Goal: Task Accomplishment & Management: Manage account settings

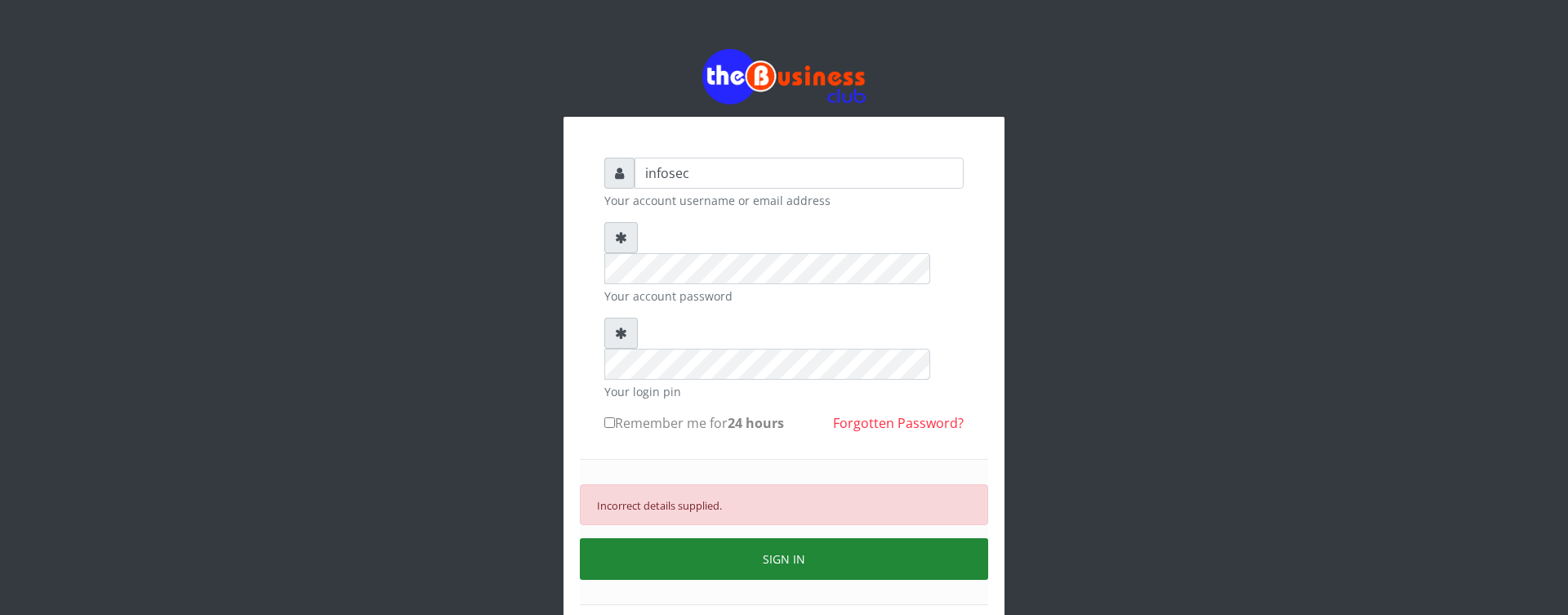
click at [772, 538] on button "SIGN IN" at bounding box center [784, 559] width 408 height 42
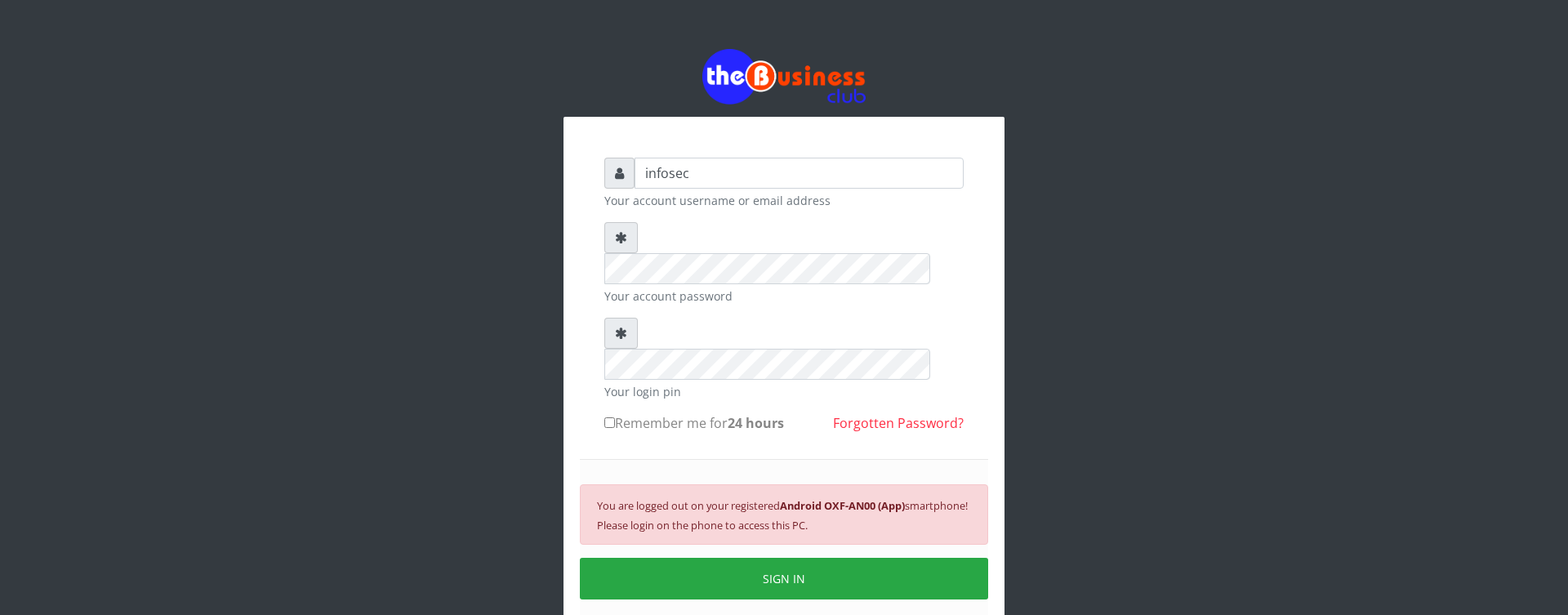
drag, startPoint x: 592, startPoint y: 440, endPoint x: 901, endPoint y: 464, distance: 309.9
click at [901, 484] on div "You are logged out on your registered Android OXF-AN00 (App) smartphone! Please…" at bounding box center [784, 515] width 408 height 60
copy small "You are logged out on your registered Android OXF-AN00 (App) smartphone! Please…"
click at [389, 215] on div "infosec Your account username or email address Your account password Your login…" at bounding box center [784, 372] width 931 height 746
click at [115, 128] on div "infosec Your account username or email address Your account password Your login…" at bounding box center [784, 372] width 1568 height 746
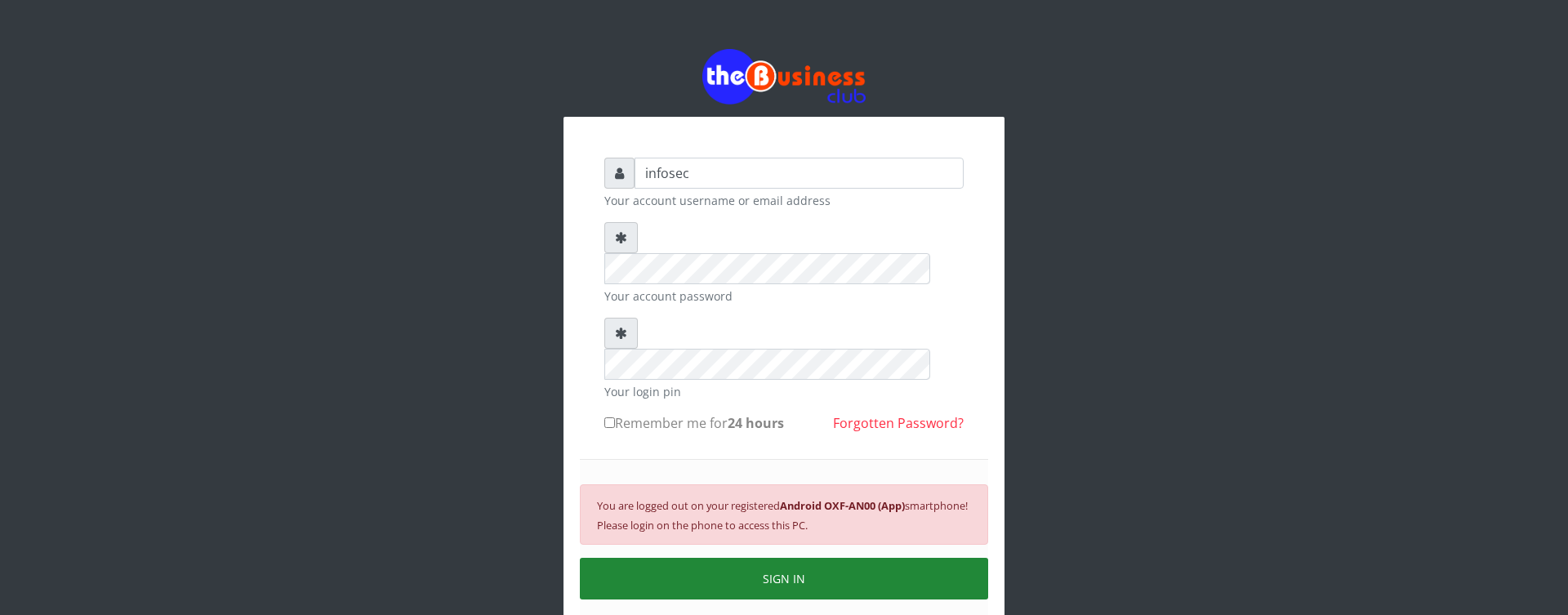
click at [794, 558] on button "SIGN IN" at bounding box center [784, 579] width 408 height 42
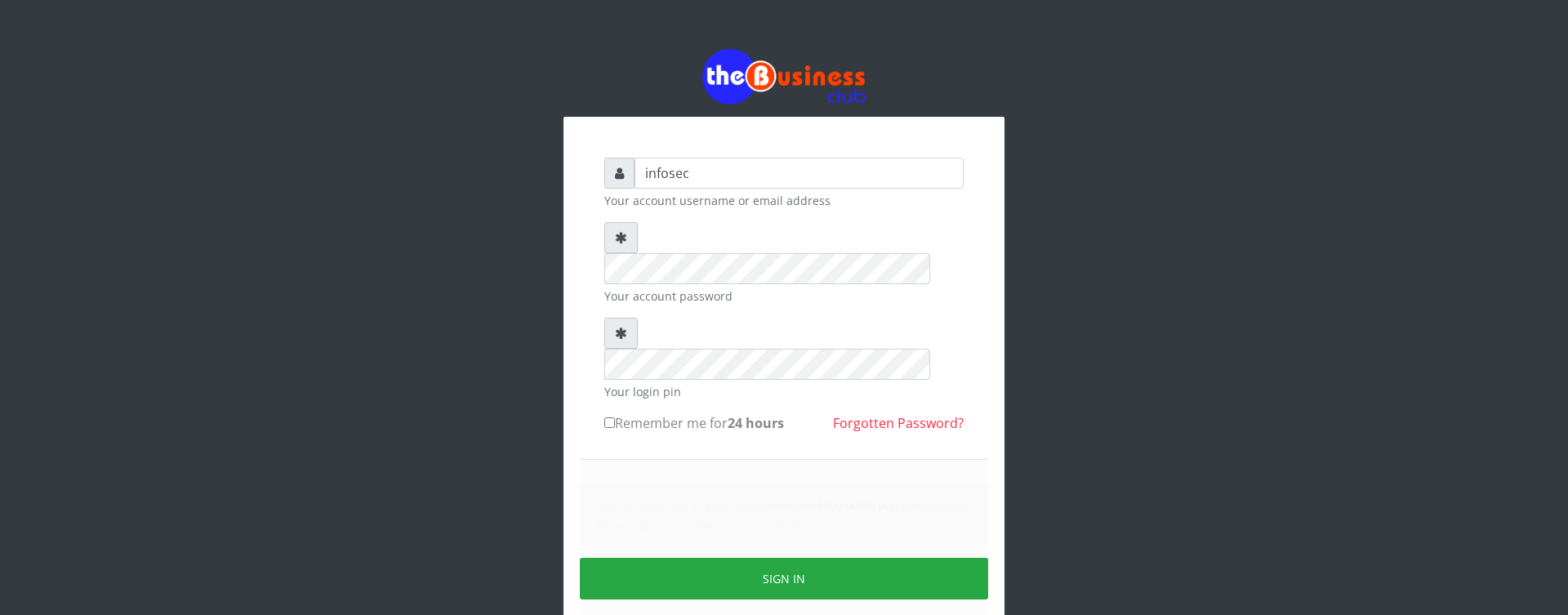
click at [165, 154] on div "infosec Your account username or email address Your account password Your login…" at bounding box center [784, 372] width 1568 height 746
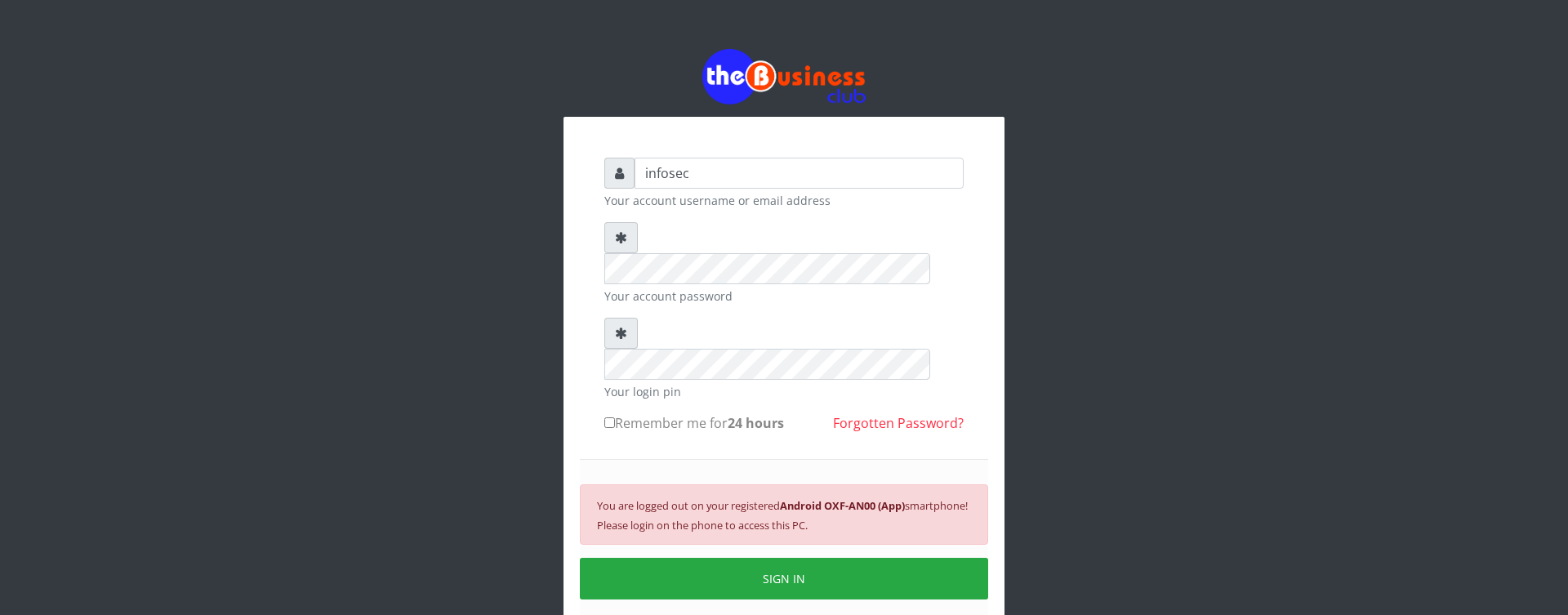
click at [187, 148] on div "infosec Your account username or email address Your account password Your login…" at bounding box center [784, 372] width 1568 height 746
click at [206, 83] on div "infosec Your account username or email address Your account password Your login…" at bounding box center [784, 372] width 1568 height 746
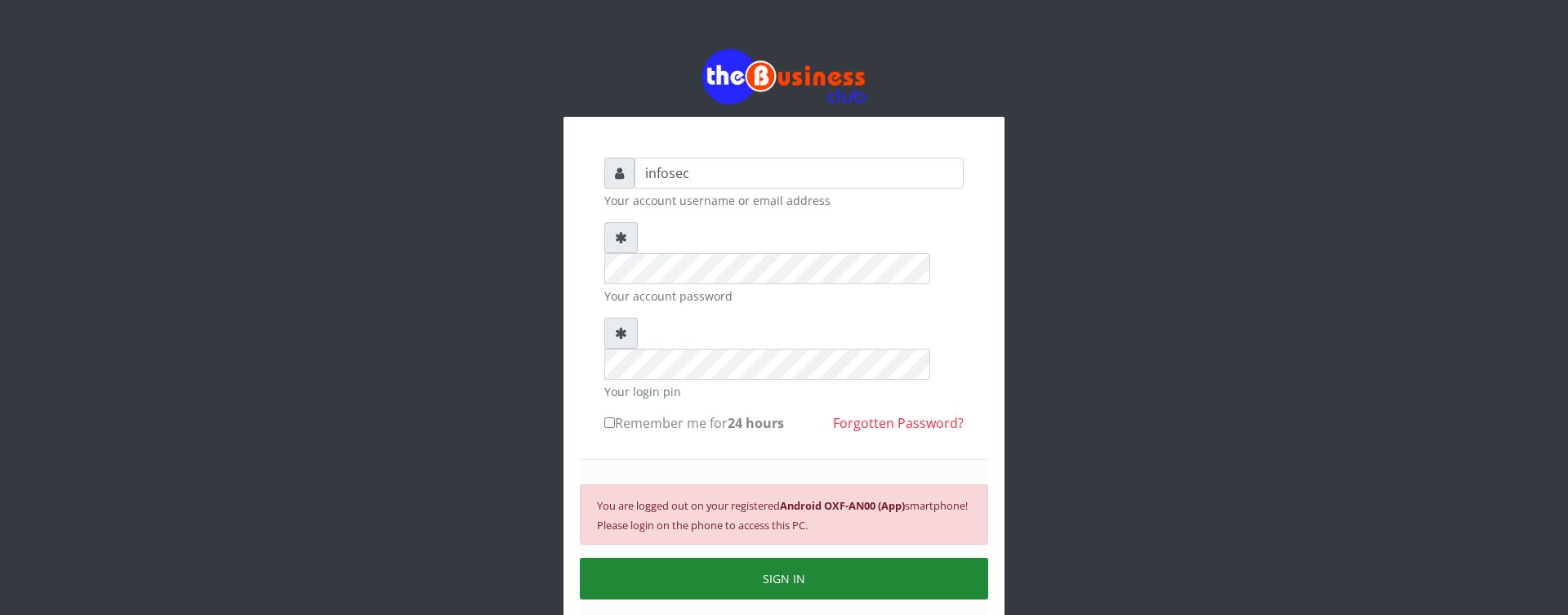
click at [798, 558] on button "SIGN IN" at bounding box center [784, 579] width 408 height 42
